Goal: Register for event/course: Sign up to attend an event or enroll in a course

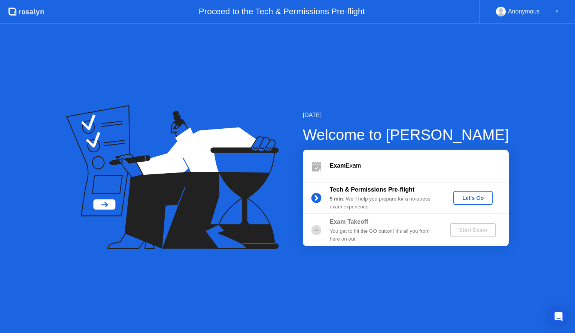
click at [468, 200] on div "Let's Go" at bounding box center [473, 198] width 33 height 6
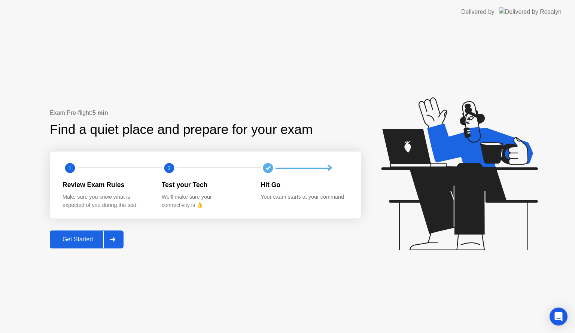
click at [66, 239] on div "Get Started" at bounding box center [77, 239] width 51 height 7
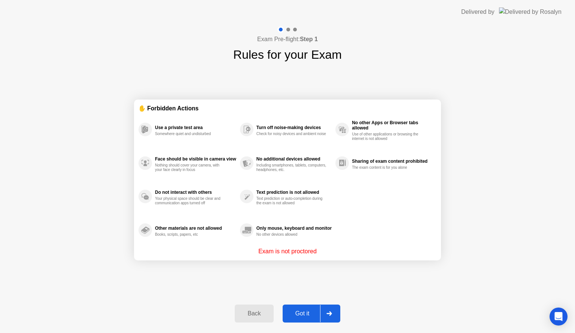
click at [306, 312] on div "Got it" at bounding box center [302, 314] width 35 height 7
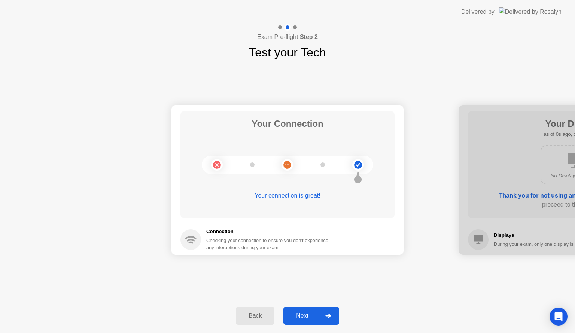
click at [310, 313] on div "Next" at bounding box center [302, 316] width 33 height 7
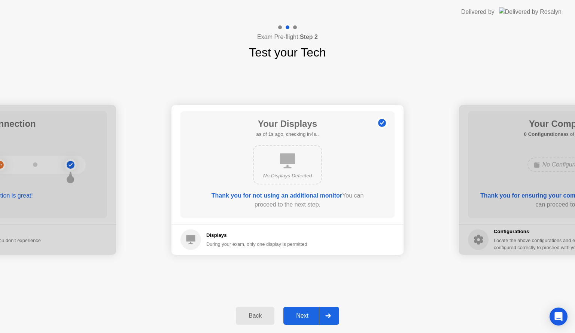
click at [309, 313] on div "Next" at bounding box center [302, 316] width 33 height 7
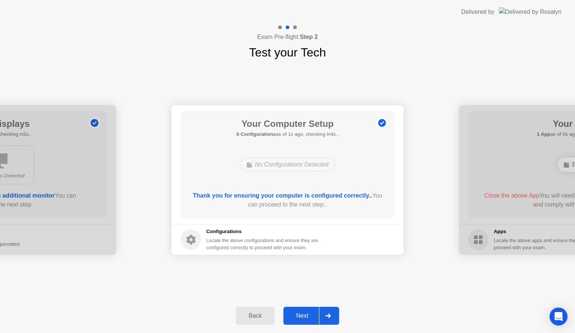
click at [309, 313] on div "Next" at bounding box center [302, 316] width 33 height 7
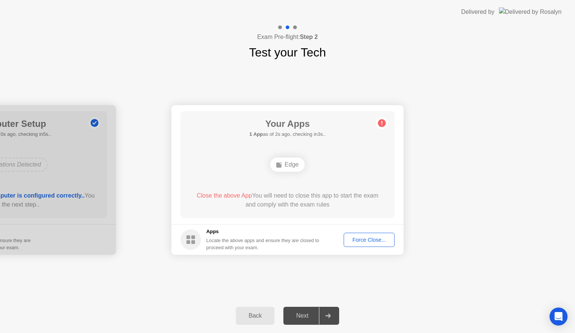
click at [376, 241] on div "Force Close..." at bounding box center [370, 240] width 46 height 6
click at [304, 319] on div "Next" at bounding box center [302, 316] width 33 height 7
click at [362, 241] on div "Force Close..." at bounding box center [370, 240] width 46 height 6
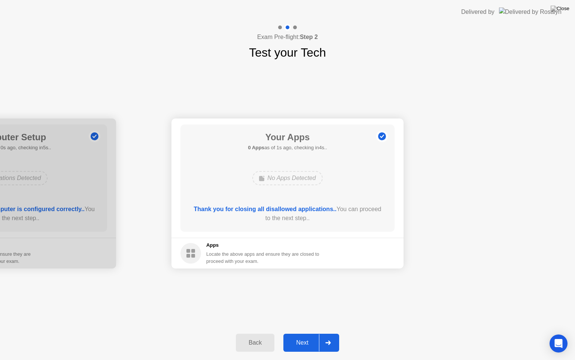
click at [298, 333] on div "Next" at bounding box center [302, 342] width 33 height 7
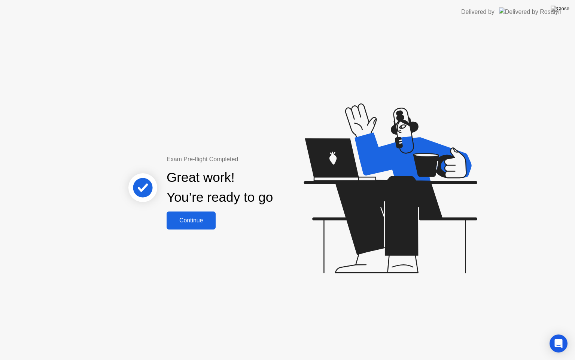
click at [191, 217] on div "Continue" at bounding box center [191, 220] width 45 height 7
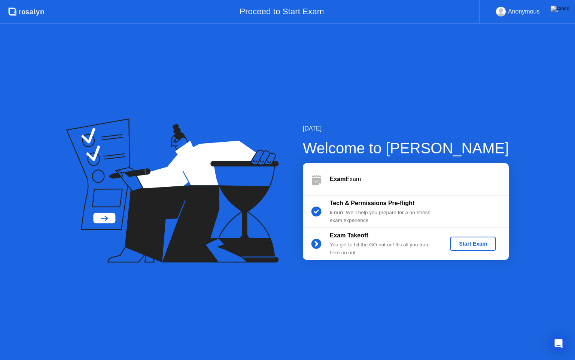
click at [460, 243] on div "Start Exam" at bounding box center [473, 244] width 40 height 6
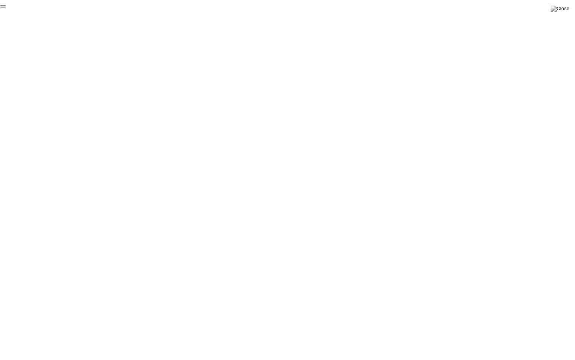
click div "End Proctoring Session"
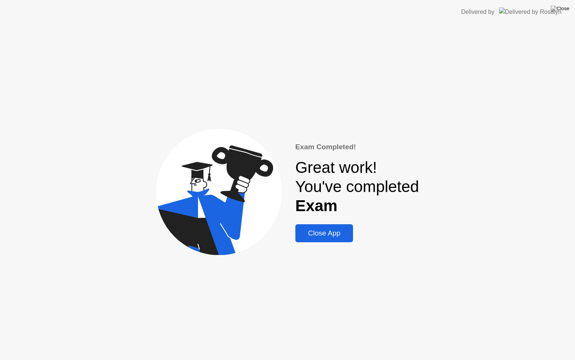
click at [331, 235] on div "Close App" at bounding box center [325, 233] width 54 height 8
